Goal: Transaction & Acquisition: Purchase product/service

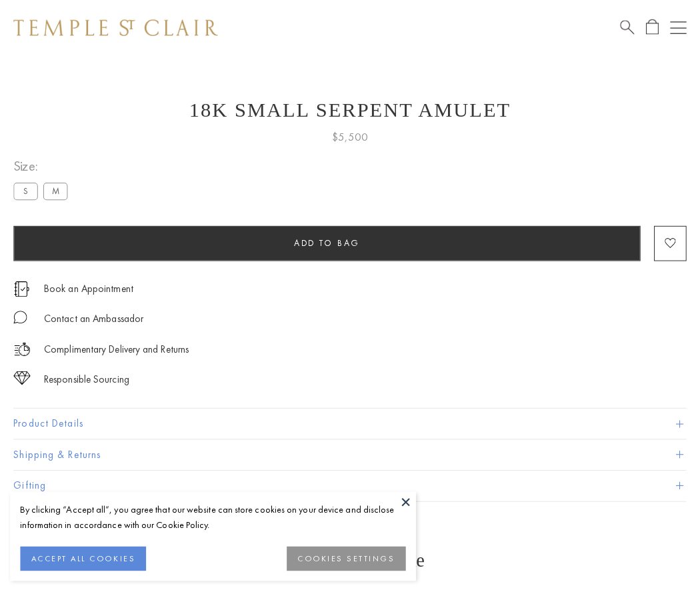
scroll to position [17, 0]
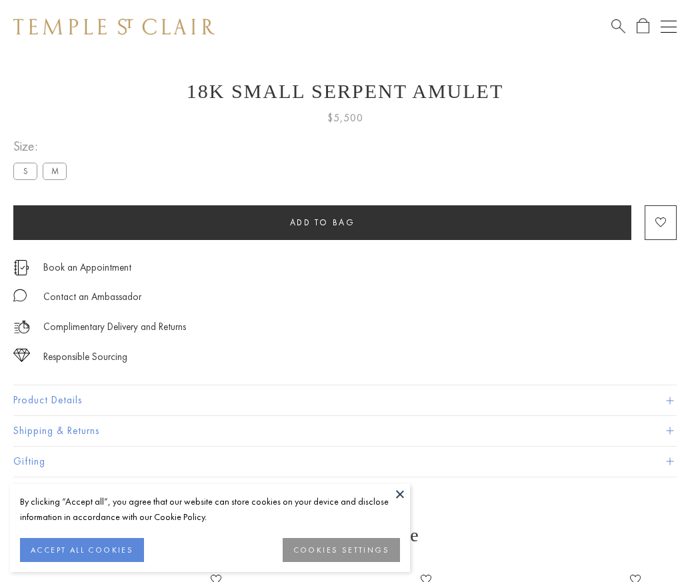
click at [322, 222] on span "Add to bag" at bounding box center [322, 222] width 65 height 11
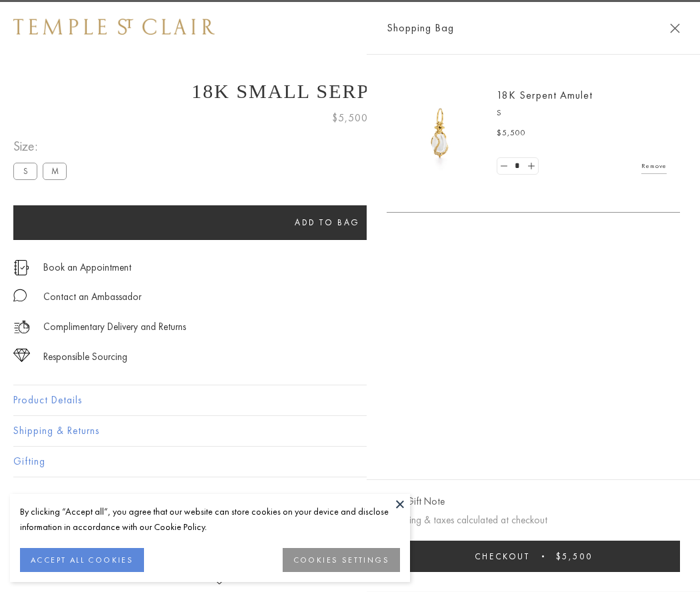
click at [544, 556] on span "submit" at bounding box center [543, 556] width 2 height 2
